Goal: Task Accomplishment & Management: Use online tool/utility

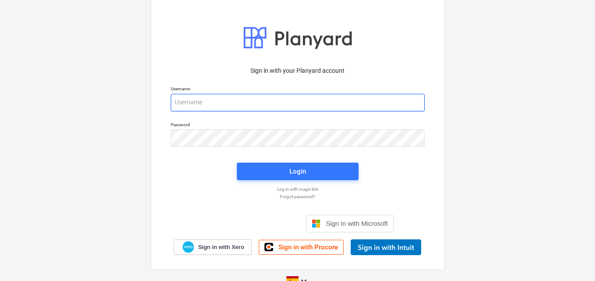
click at [208, 96] on input "email" at bounding box center [298, 103] width 254 height 18
paste input "[EMAIL_ADDRESS][DOMAIN_NAME]"
type input "[EMAIL_ADDRESS][DOMAIN_NAME]"
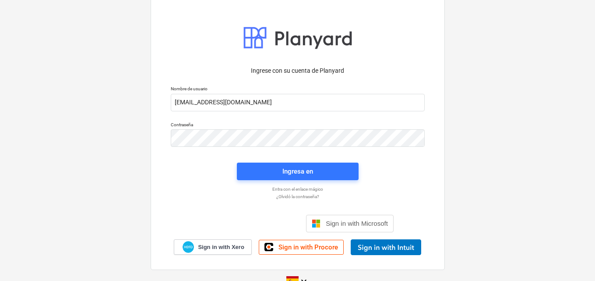
click at [211, 124] on p "Contraseña" at bounding box center [298, 125] width 254 height 7
click at [284, 170] on div "Ingresa en" at bounding box center [297, 171] width 31 height 11
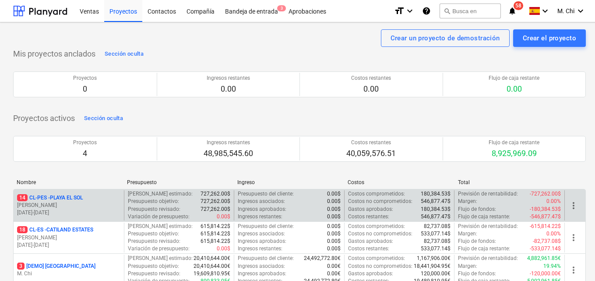
click at [57, 211] on p "[DATE] - [DATE]" at bounding box center [68, 212] width 103 height 7
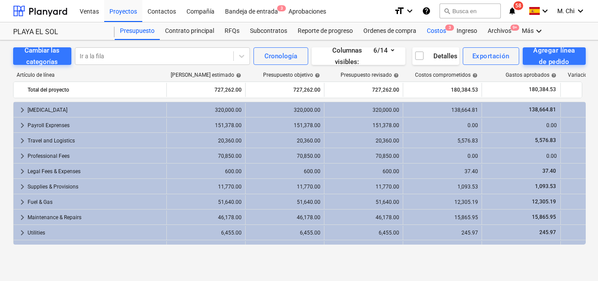
click at [438, 31] on div "Costos 3" at bounding box center [437, 31] width 30 height 18
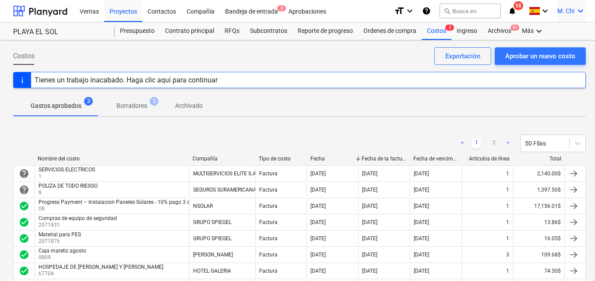
click at [580, 10] on icon "keyboard_arrow_down" at bounding box center [580, 11] width 11 height 11
click at [555, 50] on div "Desconecta." at bounding box center [559, 48] width 53 height 14
